Goal: Entertainment & Leisure: Consume media (video, audio)

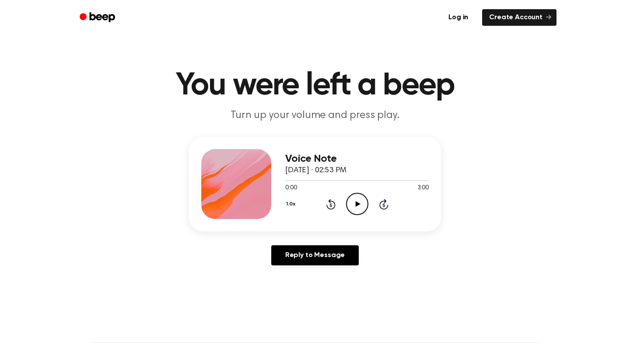
click at [358, 203] on icon at bounding box center [357, 204] width 5 height 6
click at [361, 209] on icon "Play Audio" at bounding box center [357, 204] width 22 height 22
click at [354, 205] on icon "Pause Audio" at bounding box center [357, 204] width 22 height 22
drag, startPoint x: 312, startPoint y: 180, endPoint x: 275, endPoint y: 180, distance: 37.6
click at [275, 180] on div "Voice Note [DATE] · 02:53 PM 0:39 3:00 Your browser does not support the [objec…" at bounding box center [315, 184] width 252 height 95
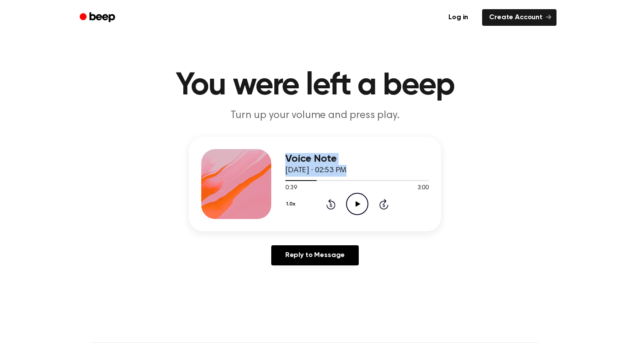
click at [356, 196] on icon "Play Audio" at bounding box center [357, 204] width 22 height 22
drag, startPoint x: 314, startPoint y: 182, endPoint x: 286, endPoint y: 182, distance: 28.0
click at [286, 182] on div at bounding box center [357, 180] width 144 height 7
click at [355, 182] on div at bounding box center [357, 180] width 144 height 7
click at [354, 211] on icon "Pause Audio" at bounding box center [357, 204] width 22 height 22
